Goal: Task Accomplishment & Management: Use online tool/utility

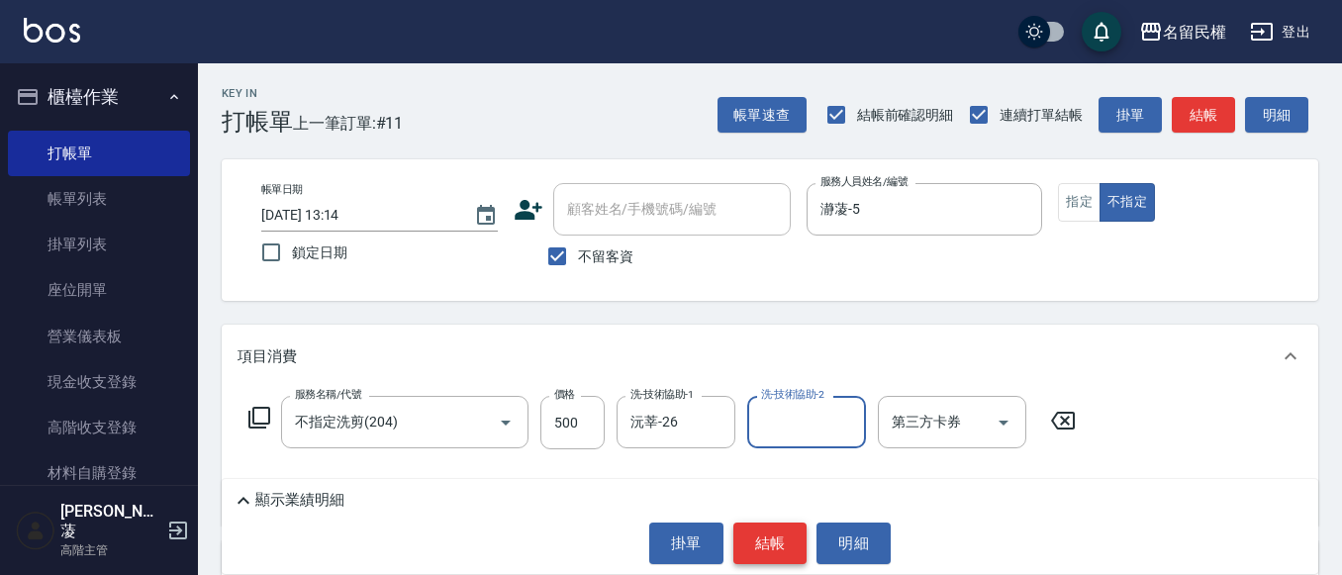
click at [760, 529] on button "結帳" at bounding box center [771, 544] width 74 height 42
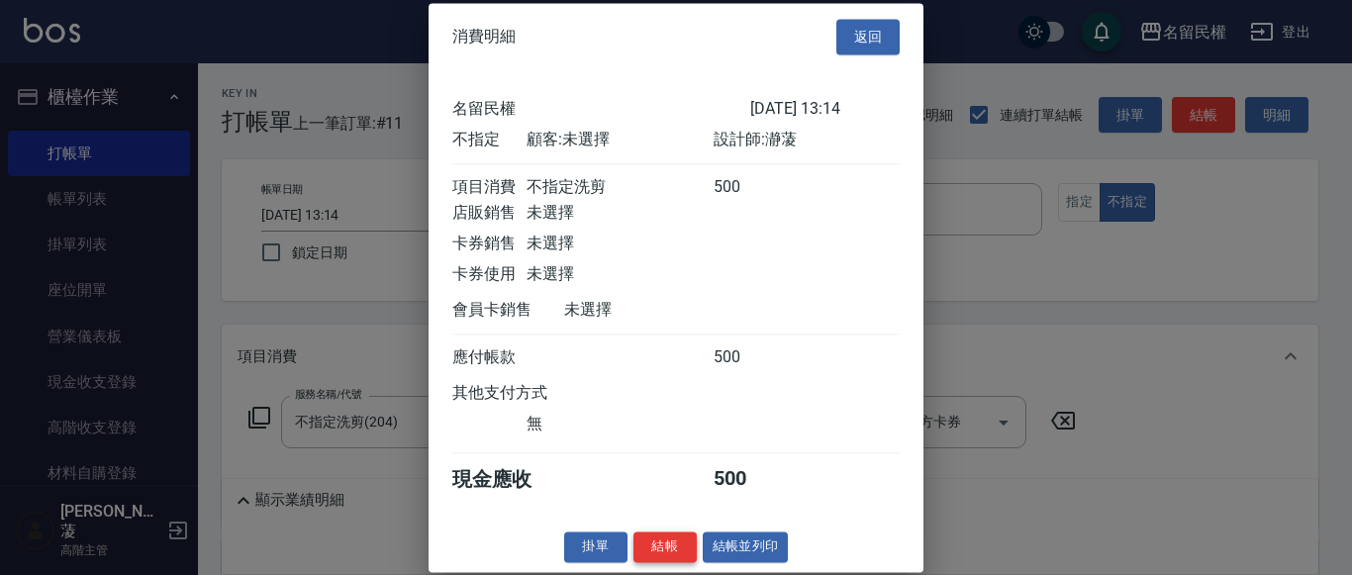
click at [675, 562] on button "結帳" at bounding box center [665, 547] width 63 height 31
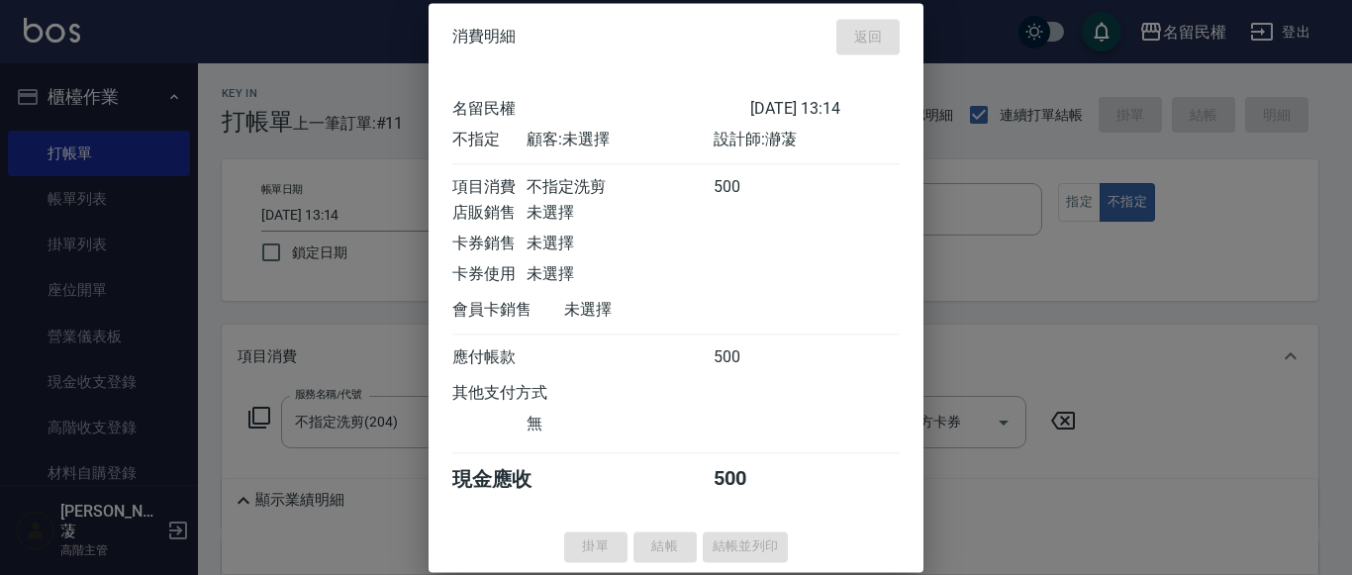
type input "[DATE] 14:17"
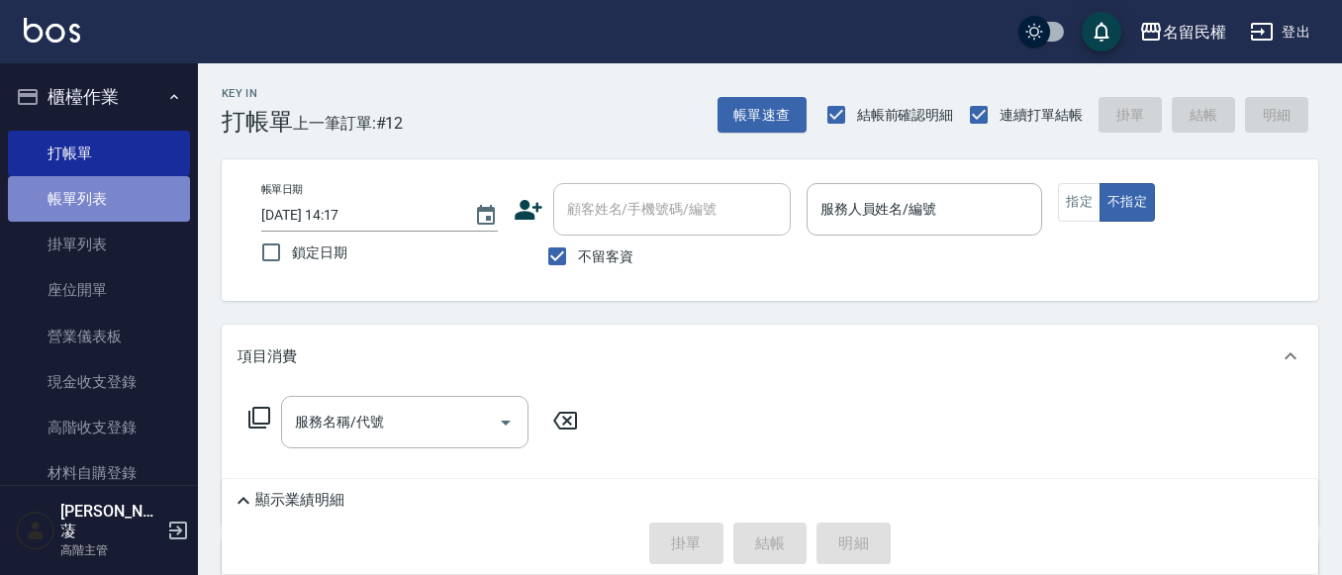
click at [143, 207] on link "帳單列表" at bounding box center [99, 199] width 182 height 46
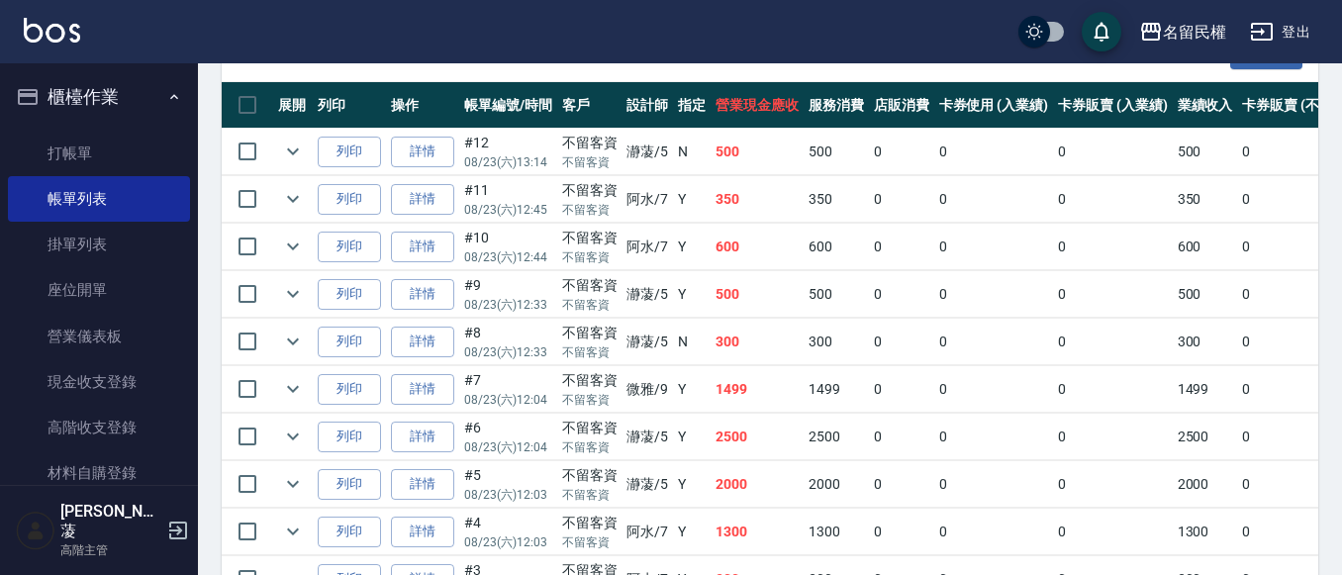
scroll to position [495, 0]
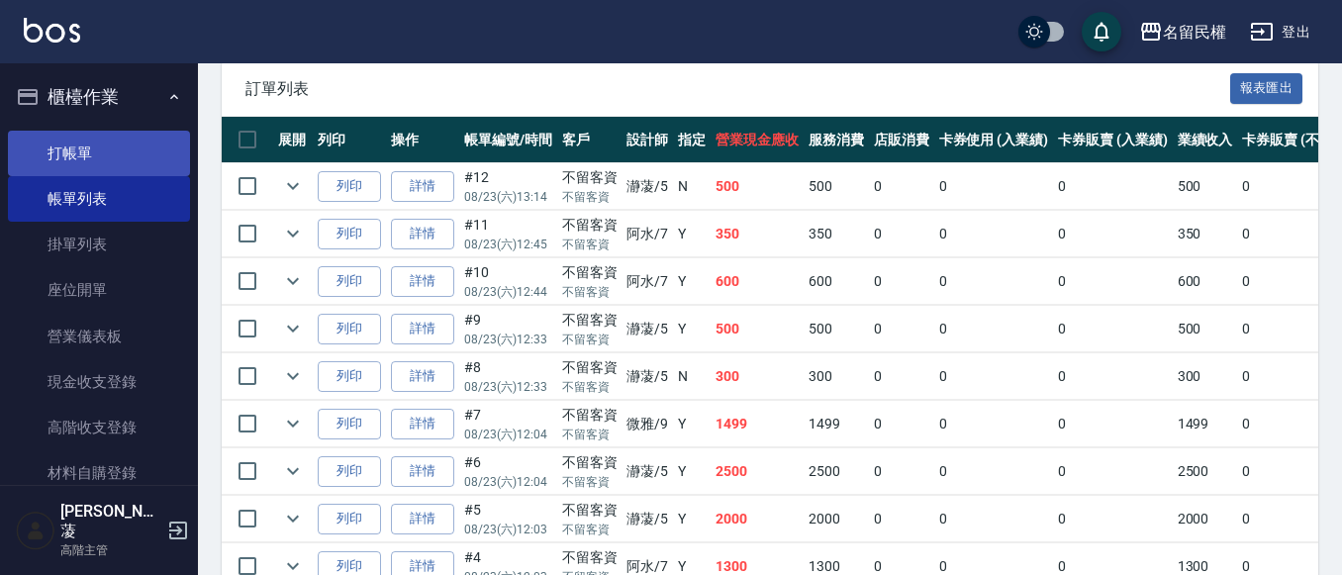
click at [77, 161] on link "打帳單" at bounding box center [99, 154] width 182 height 46
